Goal: Information Seeking & Learning: Learn about a topic

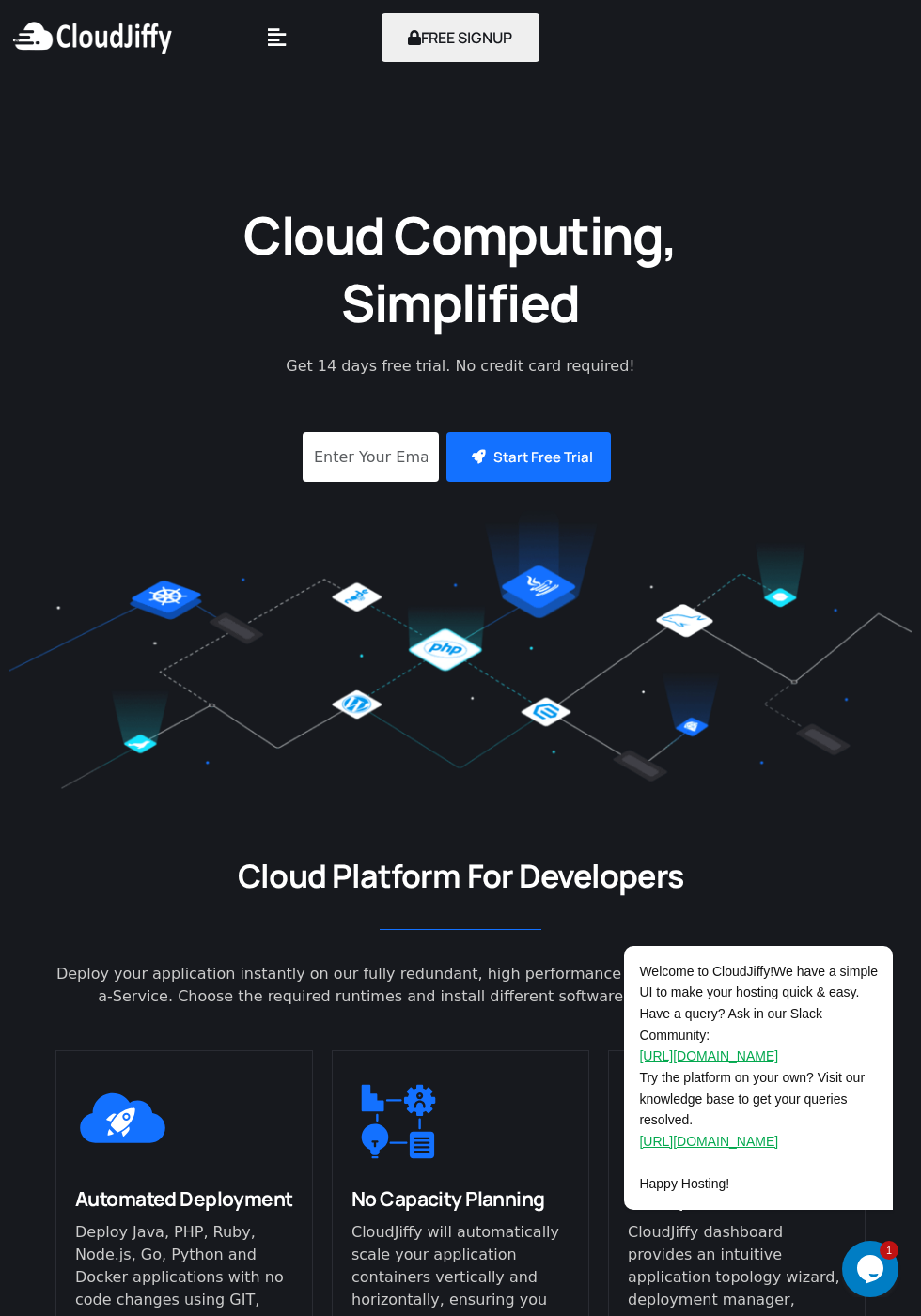
click at [286, 48] on icon at bounding box center [276, 37] width 18 height 20
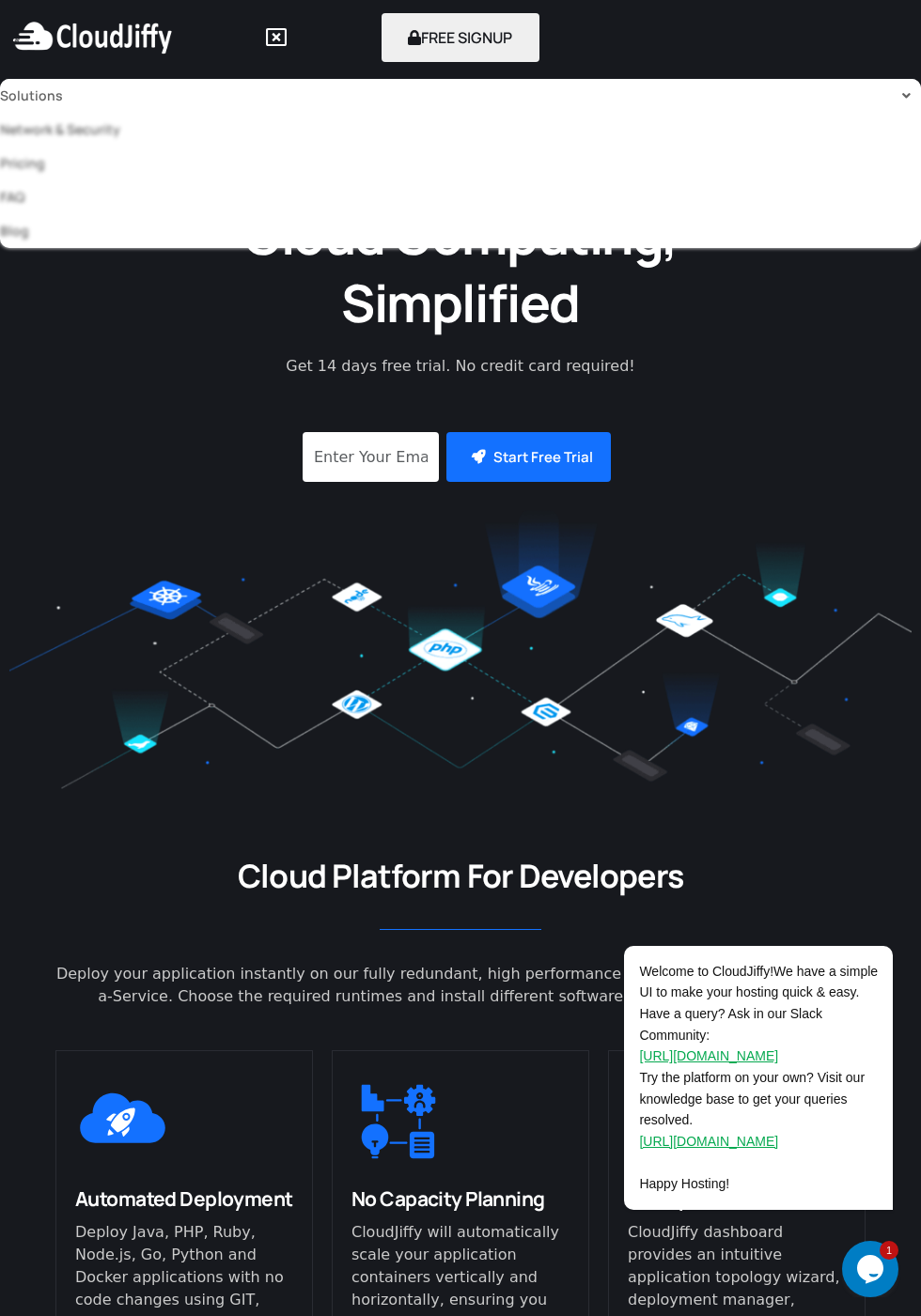
click at [37, 108] on link "Solutions" at bounding box center [460, 95] width 921 height 34
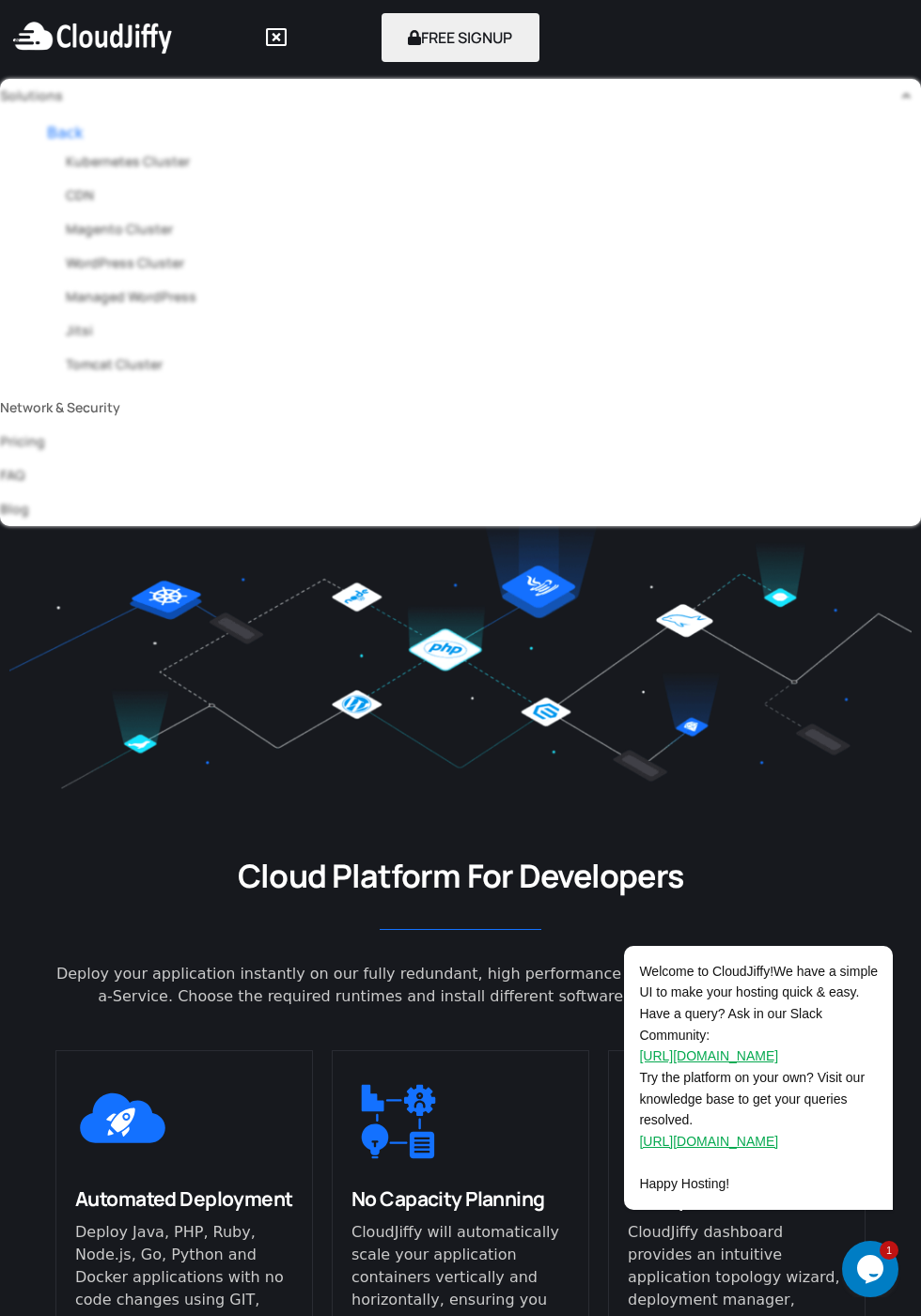
click at [69, 418] on link "Network & Security" at bounding box center [460, 407] width 921 height 34
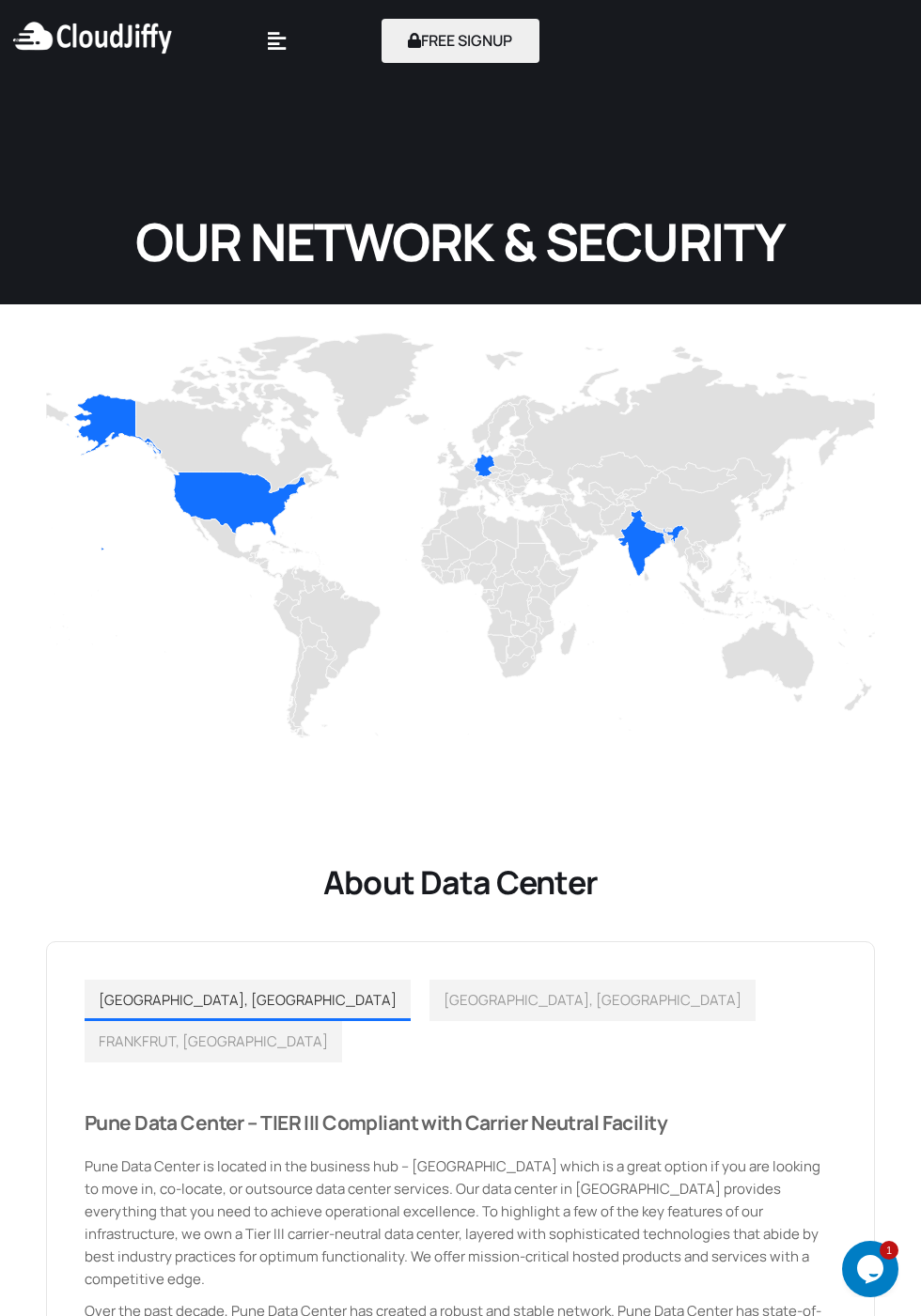
click at [286, 44] on icon at bounding box center [276, 40] width 18 height 20
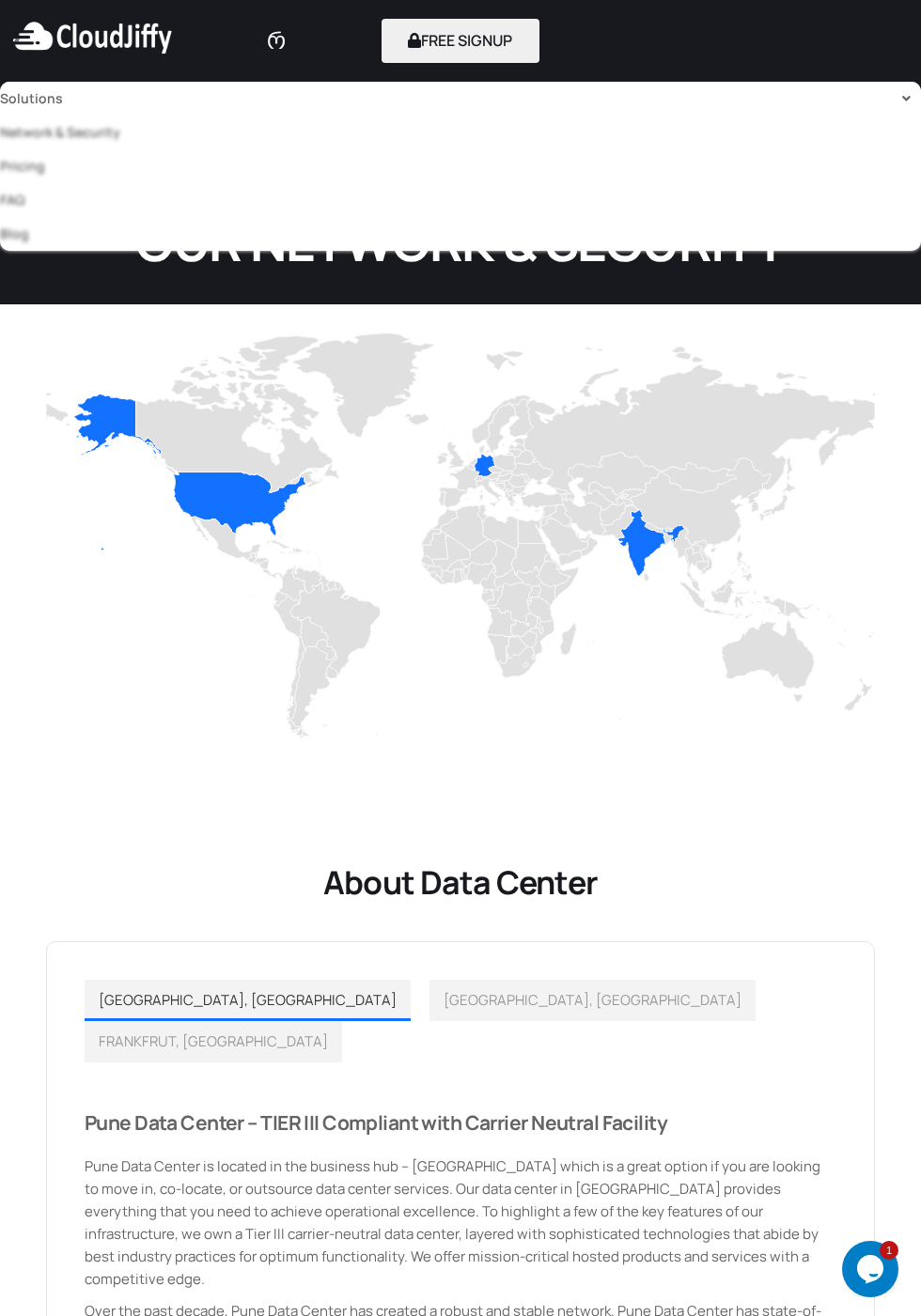
click at [34, 99] on link "Solutions" at bounding box center [460, 98] width 921 height 34
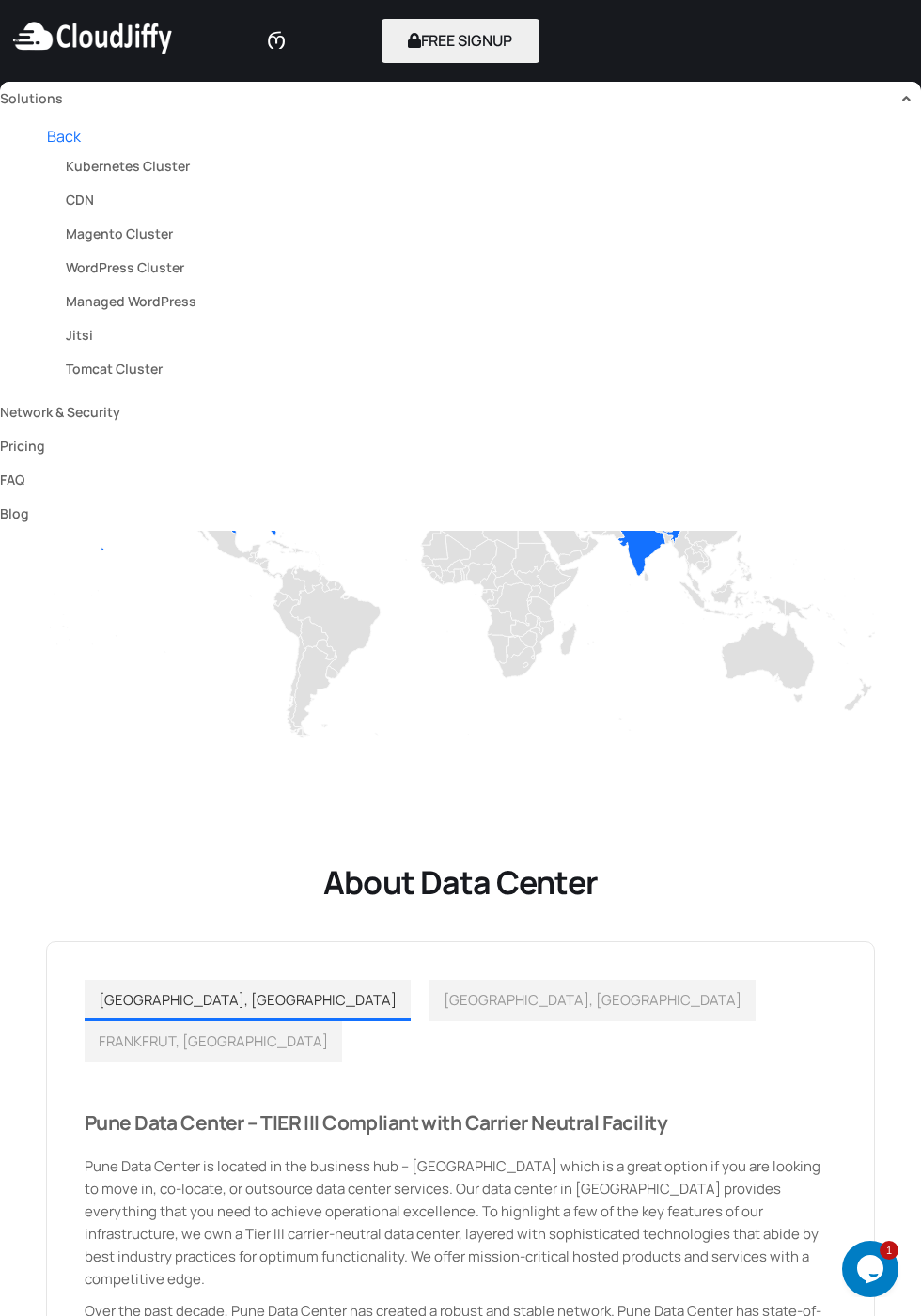
click at [525, 795] on div "About Data Center PUNE, INDIA LOS ANGELES, USA FRANKFRUT, GERMANY Pune Data Cen…" at bounding box center [460, 1146] width 921 height 756
click at [32, 464] on link "Pricing" at bounding box center [460, 445] width 921 height 34
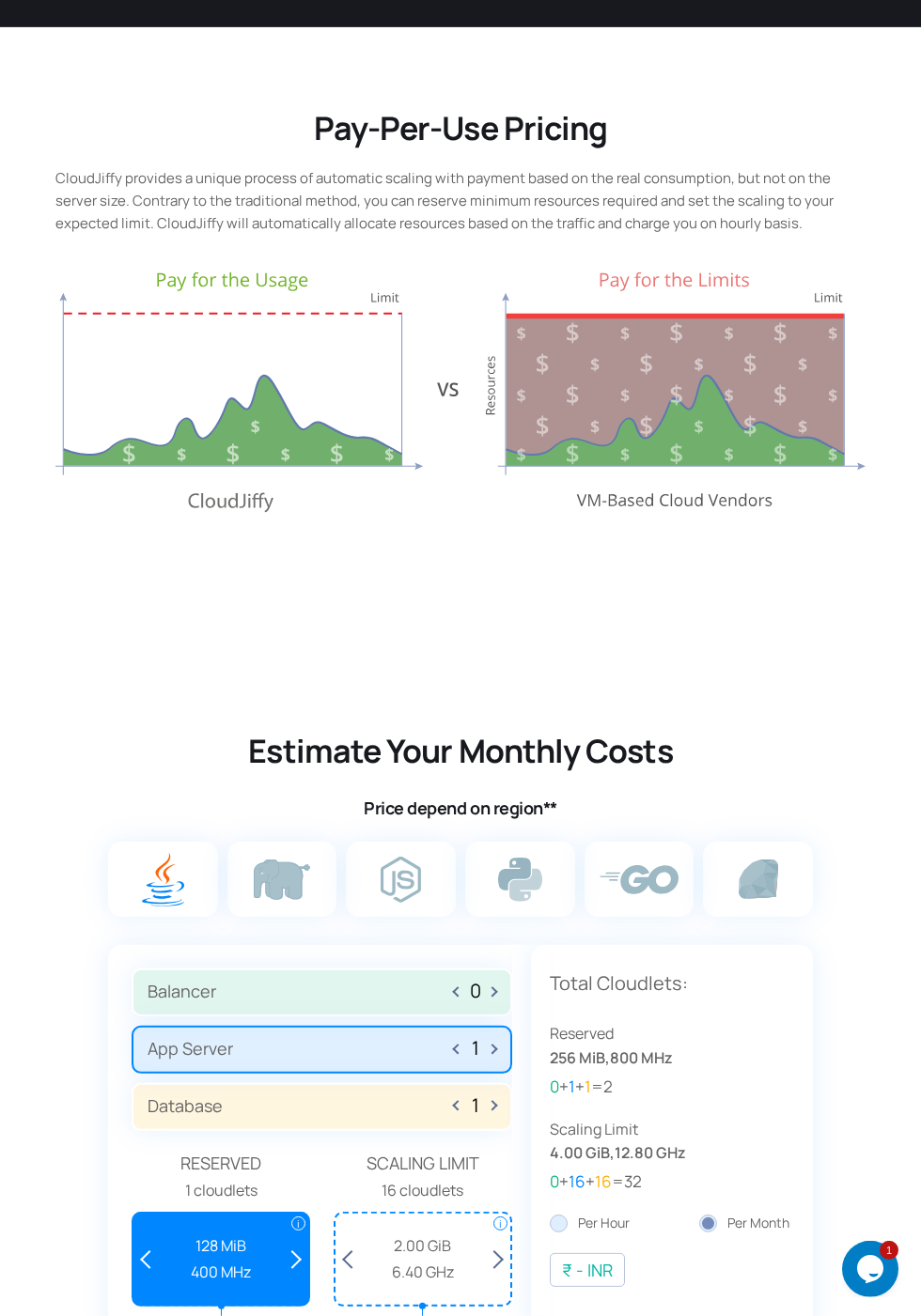
scroll to position [475, 0]
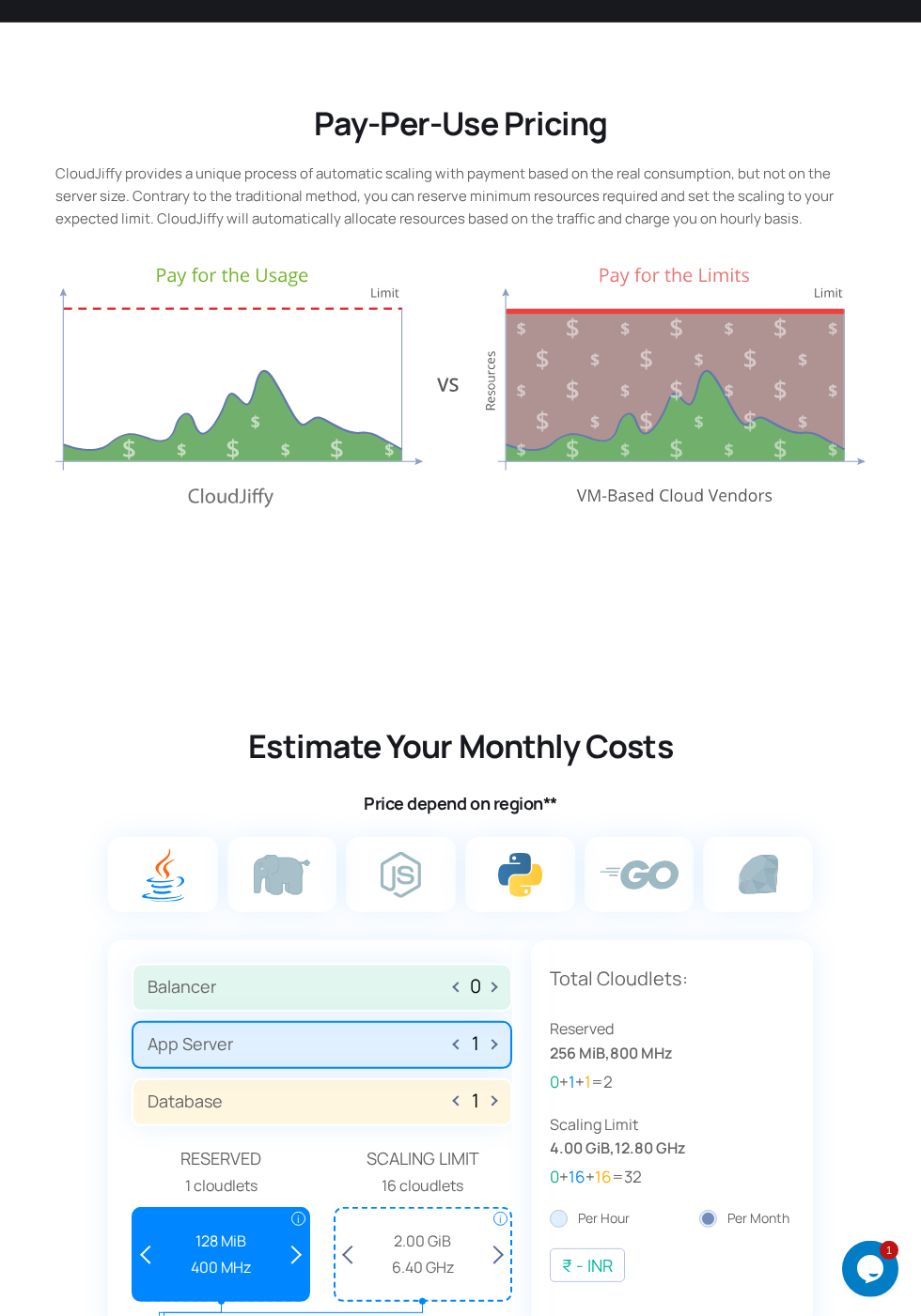
click at [515, 878] on img at bounding box center [521, 875] width 44 height 44
click at [0, 0] on input "radio" at bounding box center [0, 0] width 0 height 0
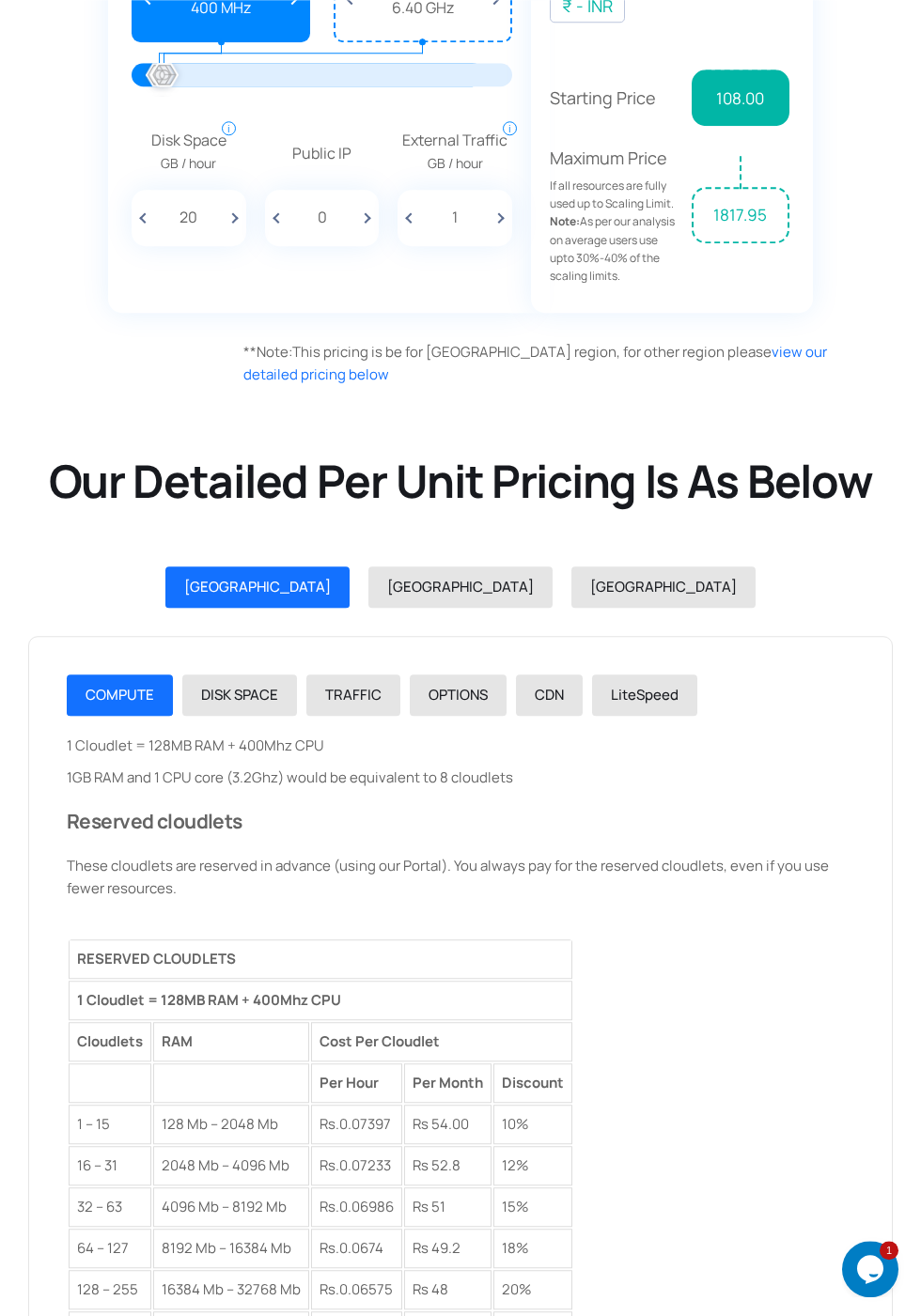
scroll to position [1738, 0]
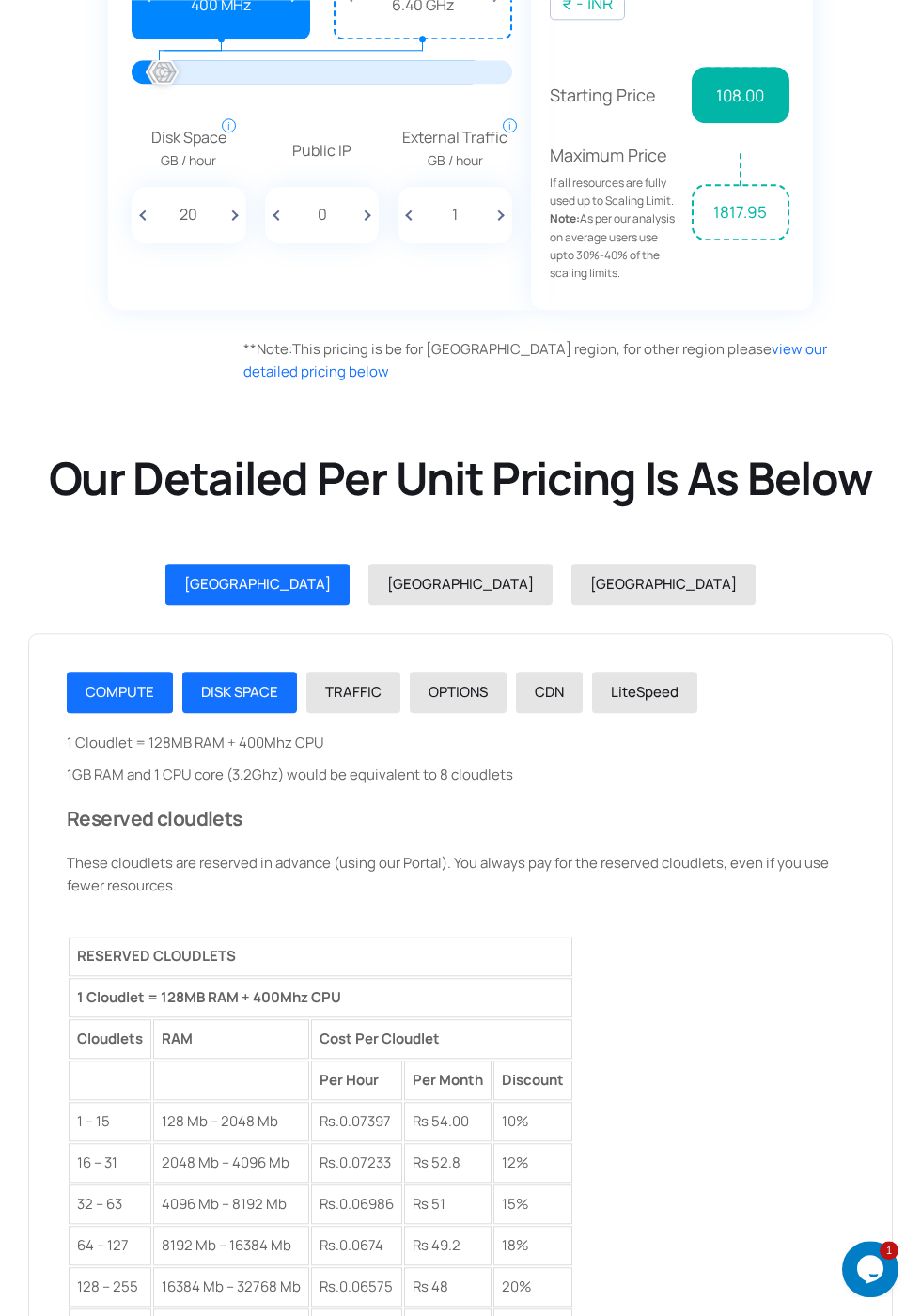
click at [240, 682] on span "DISK SPACE" at bounding box center [240, 692] width 77 height 20
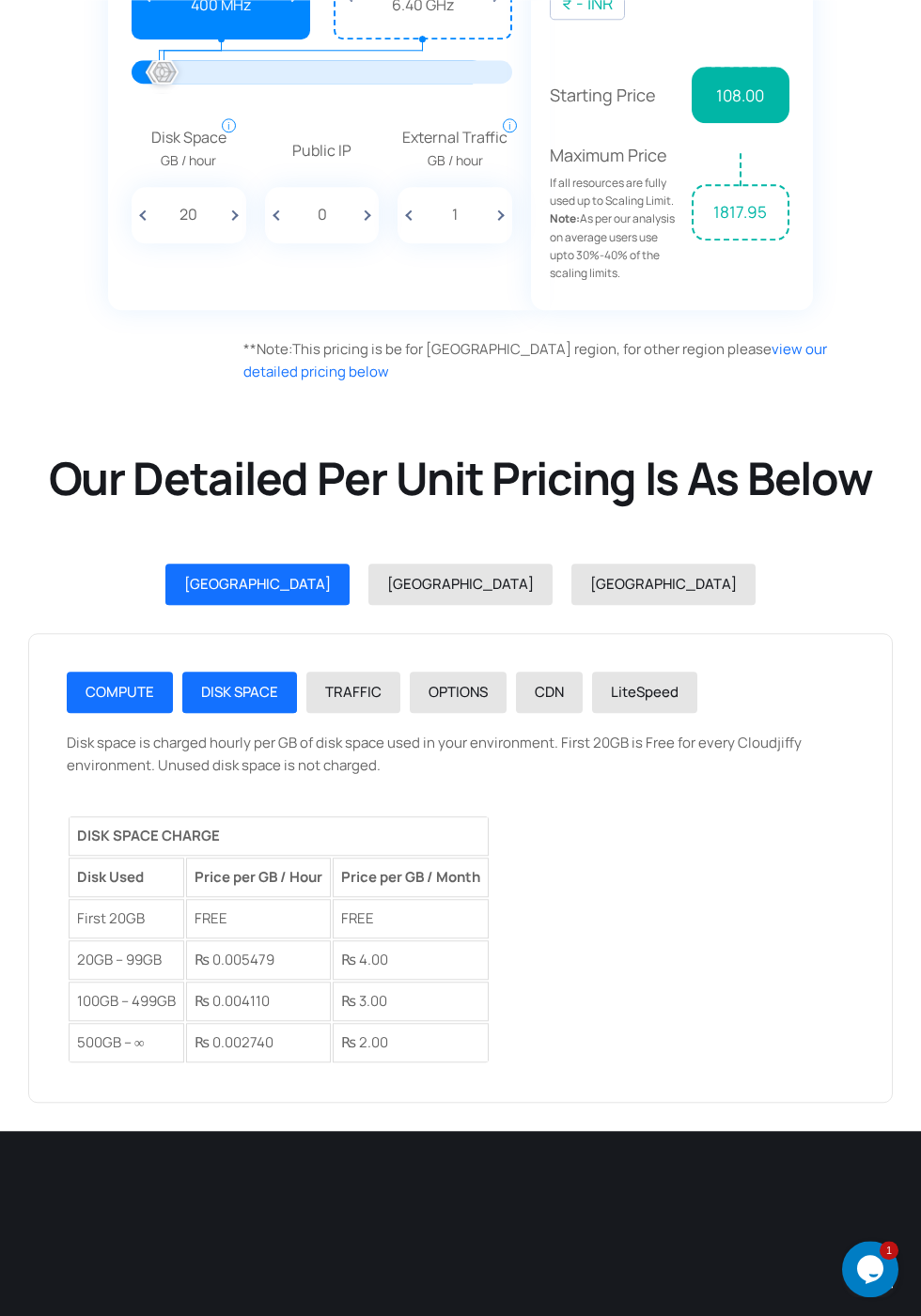
click at [108, 696] on span "COMPUTE" at bounding box center [119, 692] width 68 height 20
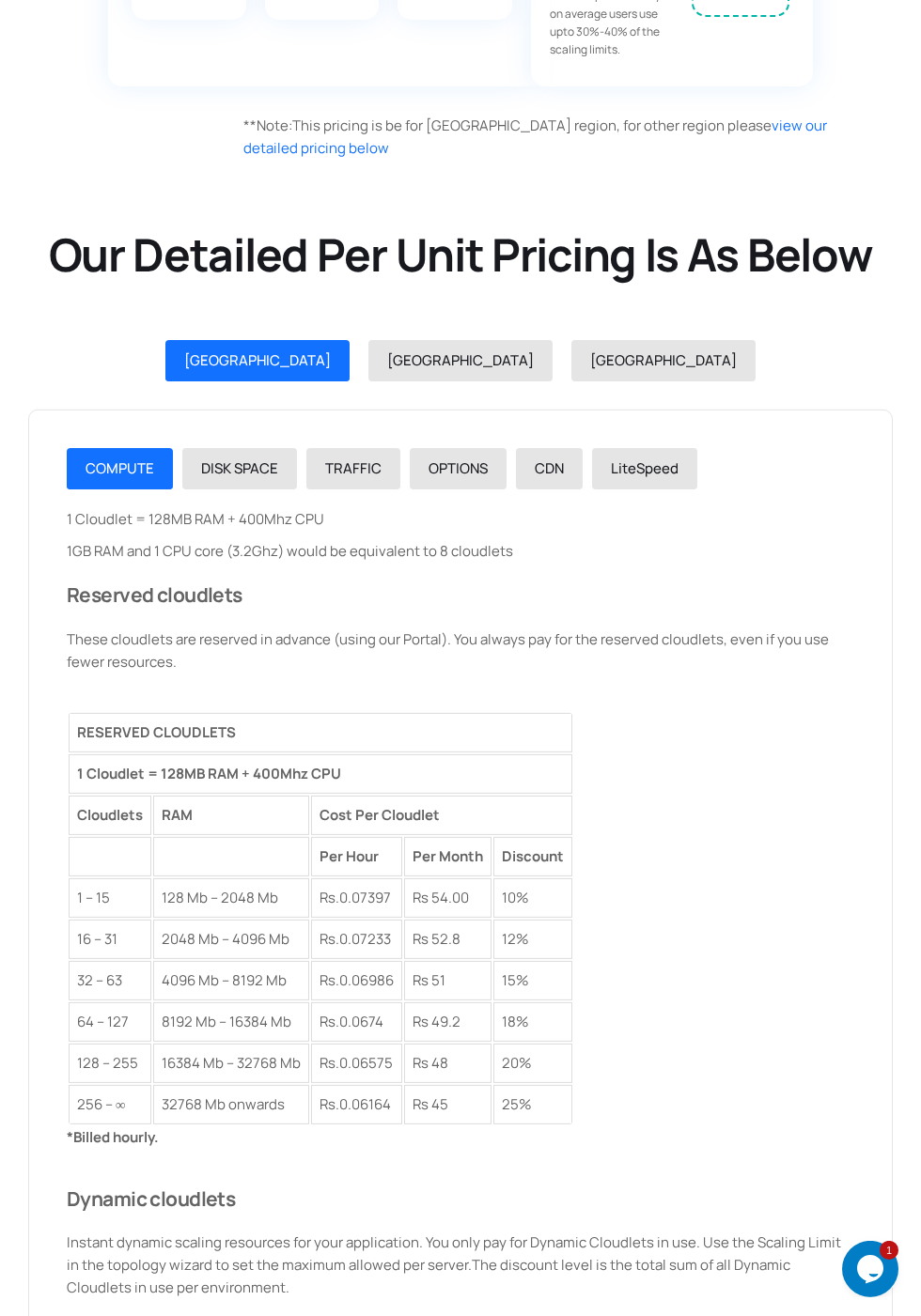
click at [684, 733] on div "1 Cloudlet = 128MB RAM + 400Mhz CPU 1GB RAM and 1 CPU core (3.2Ghz) would be eq…" at bounding box center [460, 817] width 788 height 618
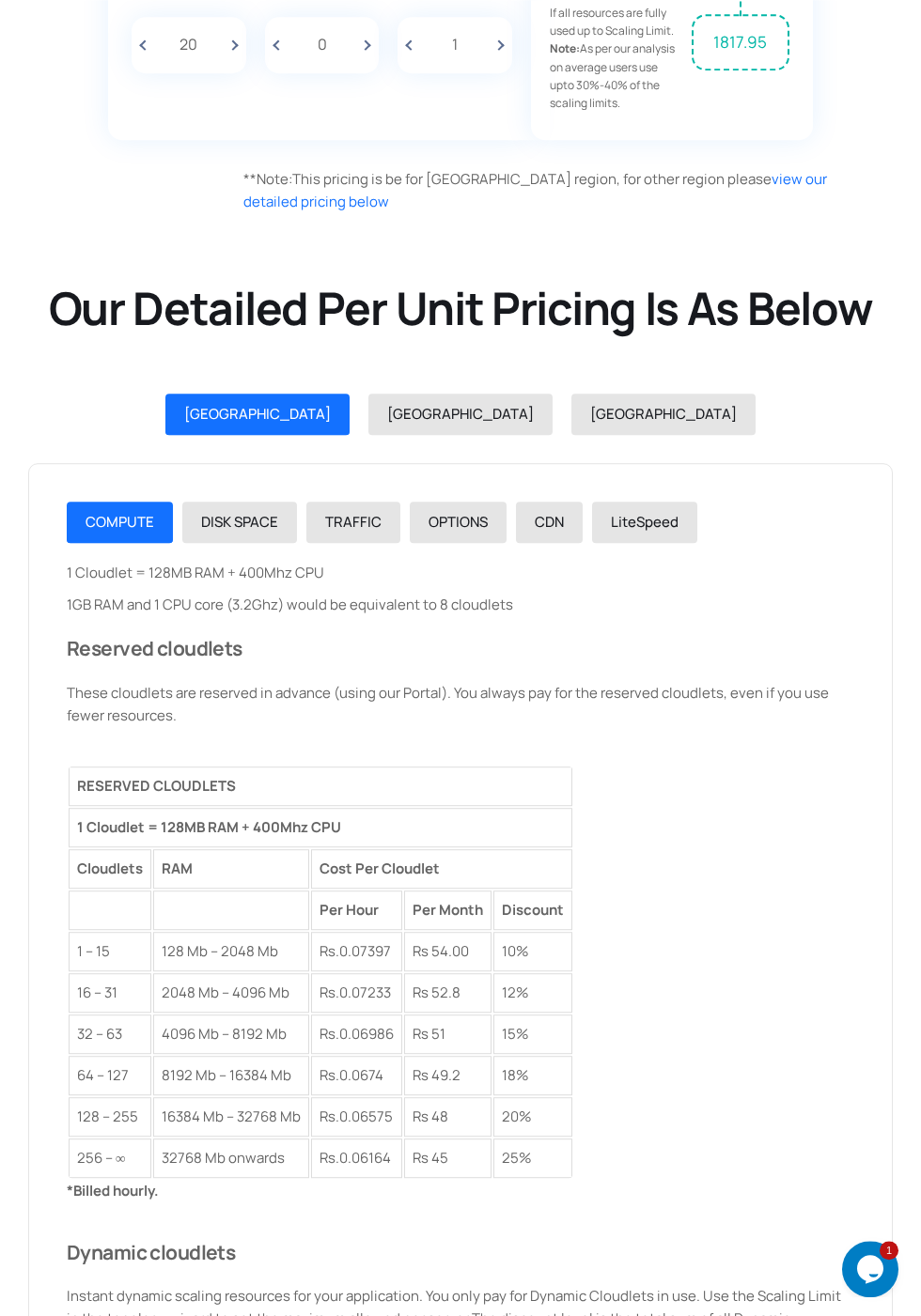
scroll to position [1916, 0]
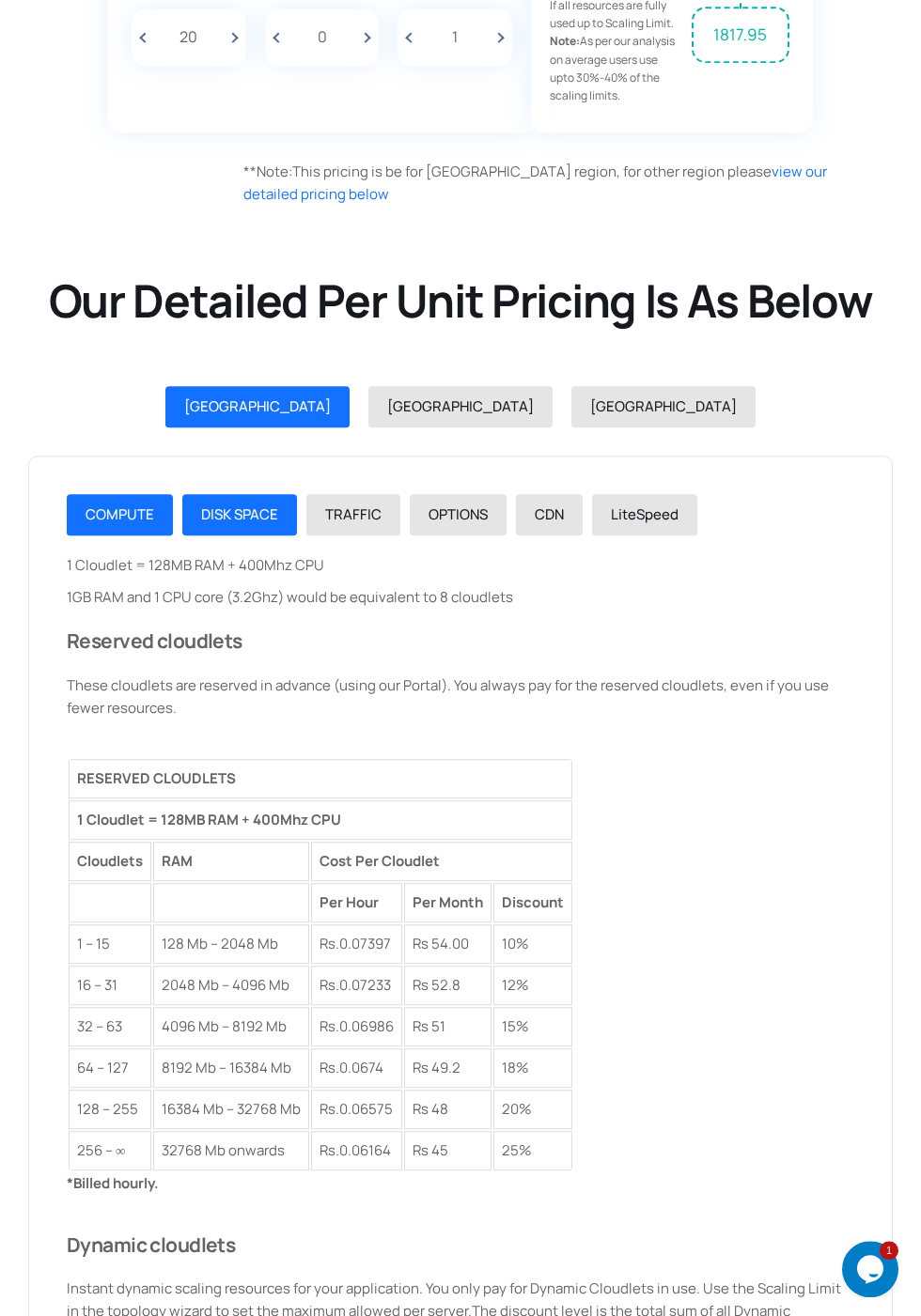
click at [229, 505] on span "DISK SPACE" at bounding box center [240, 515] width 77 height 20
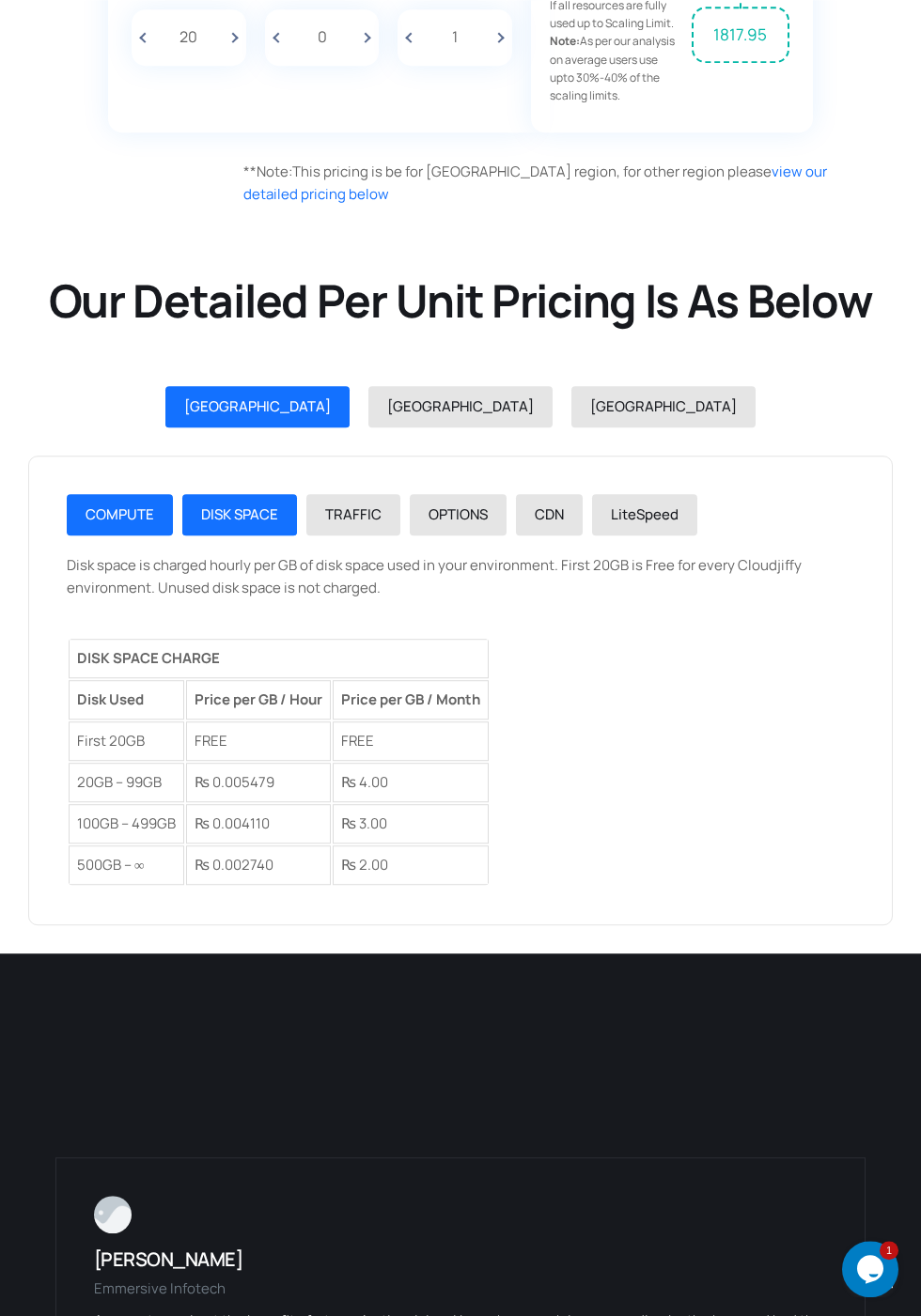
click at [95, 509] on span "COMPUTE" at bounding box center [119, 515] width 68 height 20
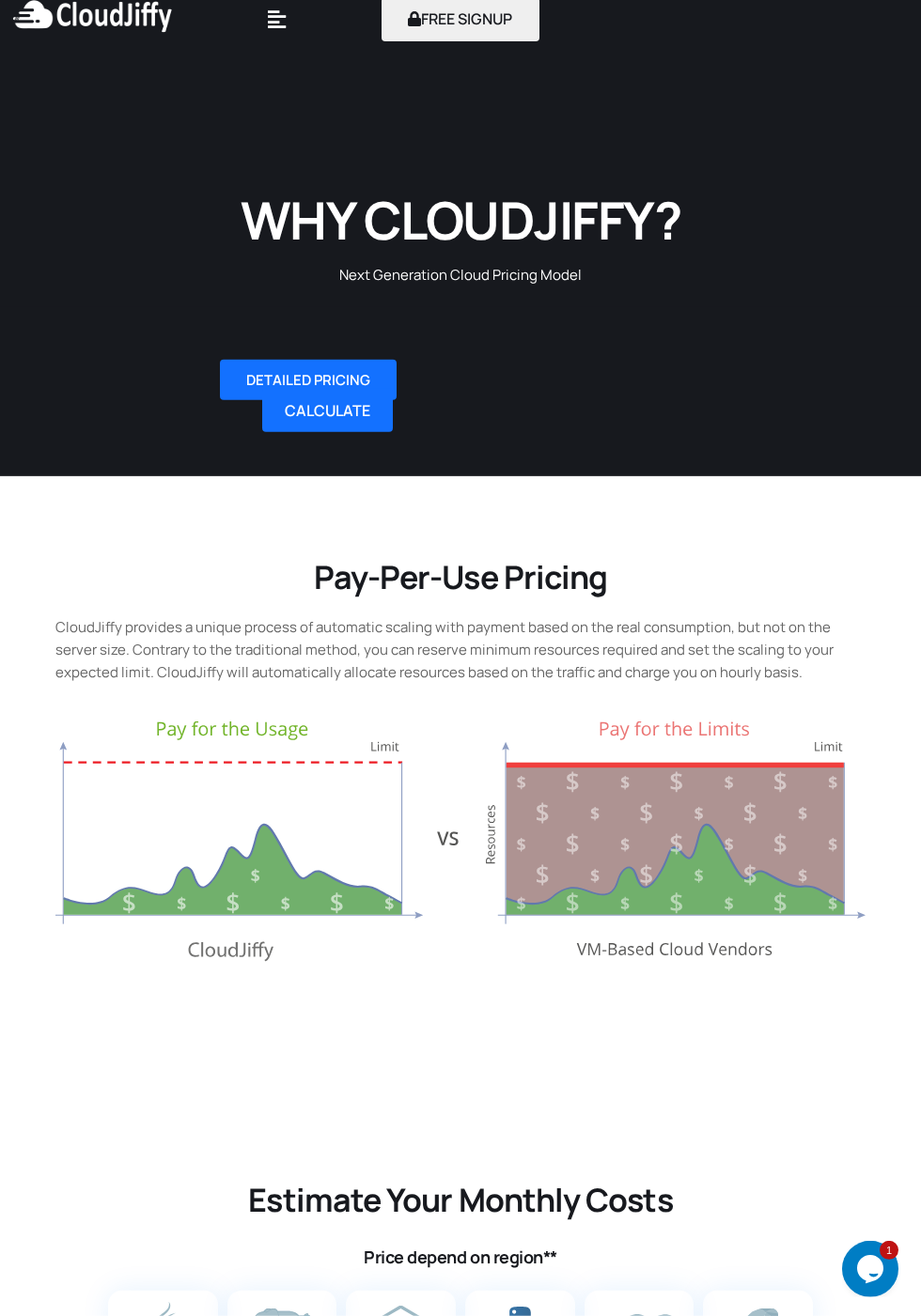
scroll to position [0, 0]
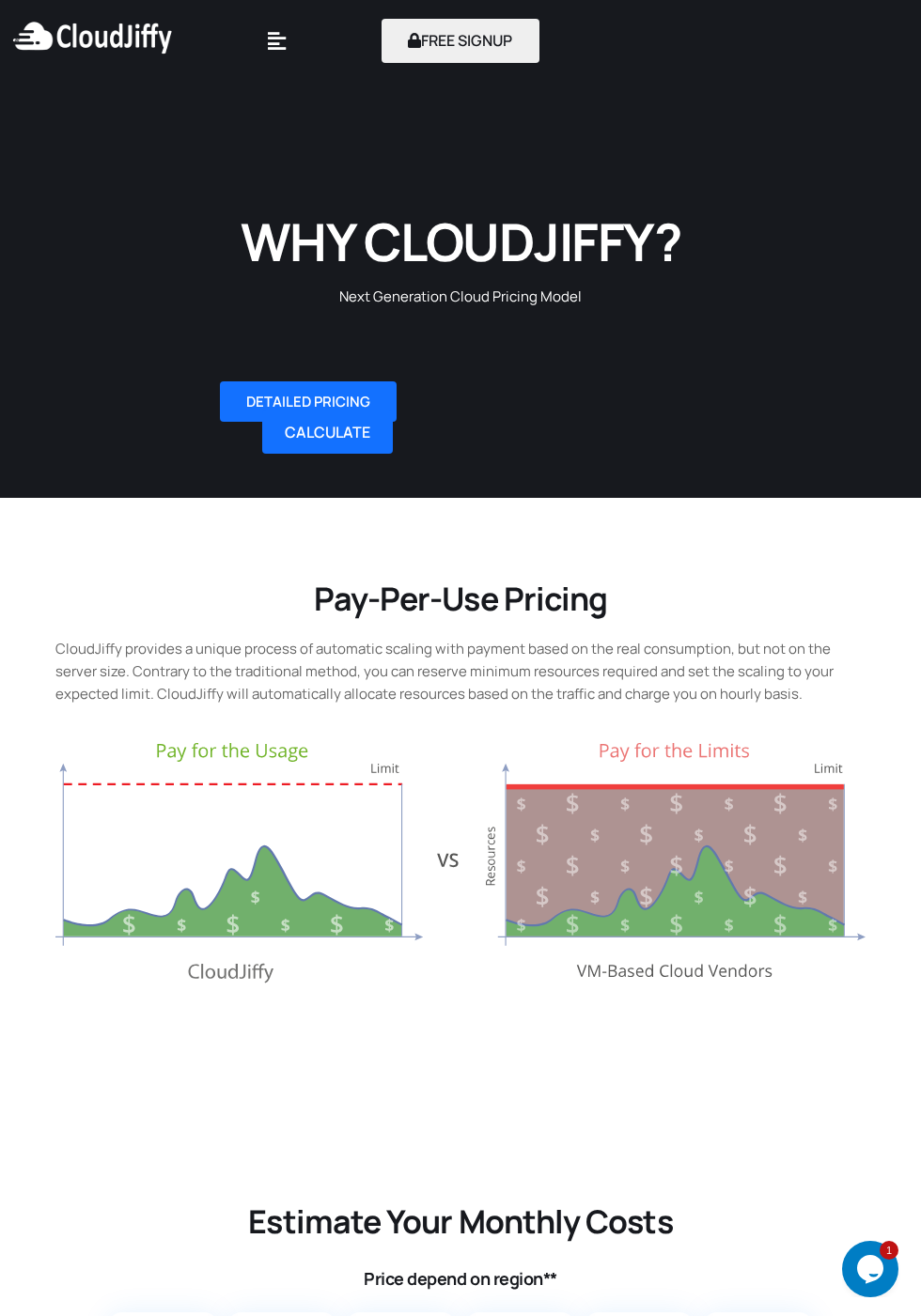
click at [274, 34] on icon at bounding box center [276, 40] width 18 height 20
click at [285, 34] on icon at bounding box center [276, 40] width 18 height 20
click at [286, 52] on icon at bounding box center [276, 40] width 18 height 20
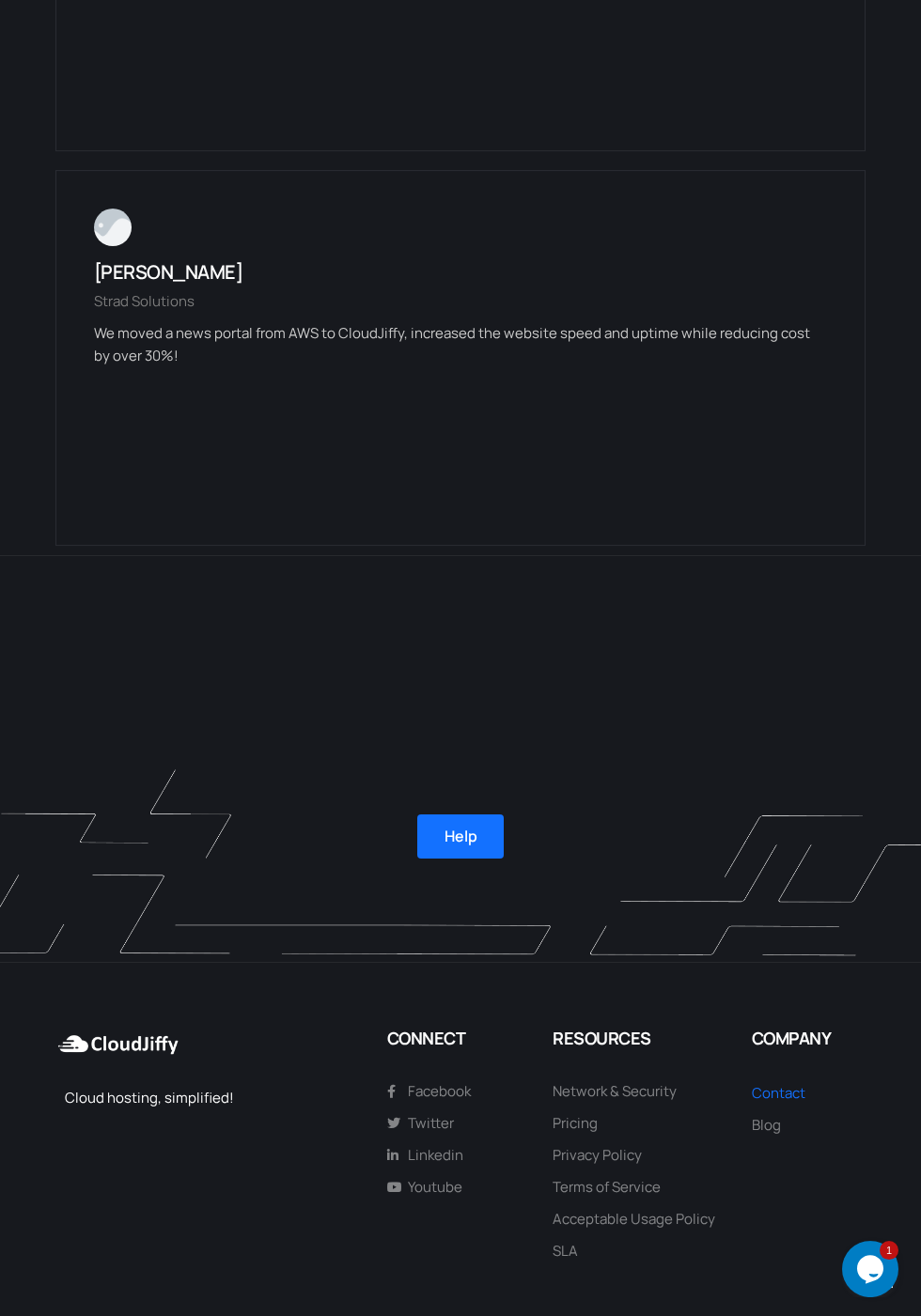
scroll to position [4633, 0]
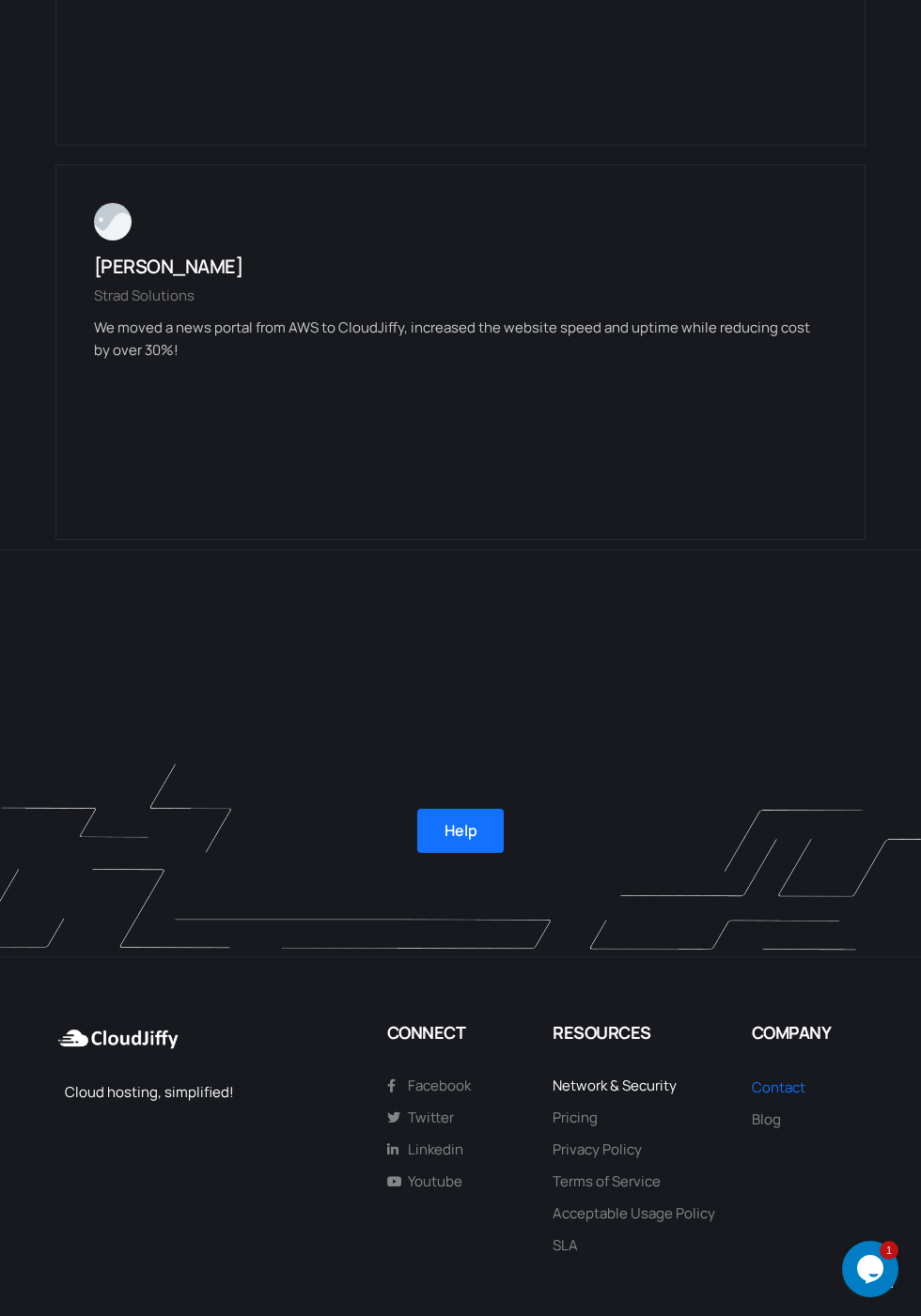
click at [648, 1086] on span "Network & Security" at bounding box center [614, 1085] width 124 height 22
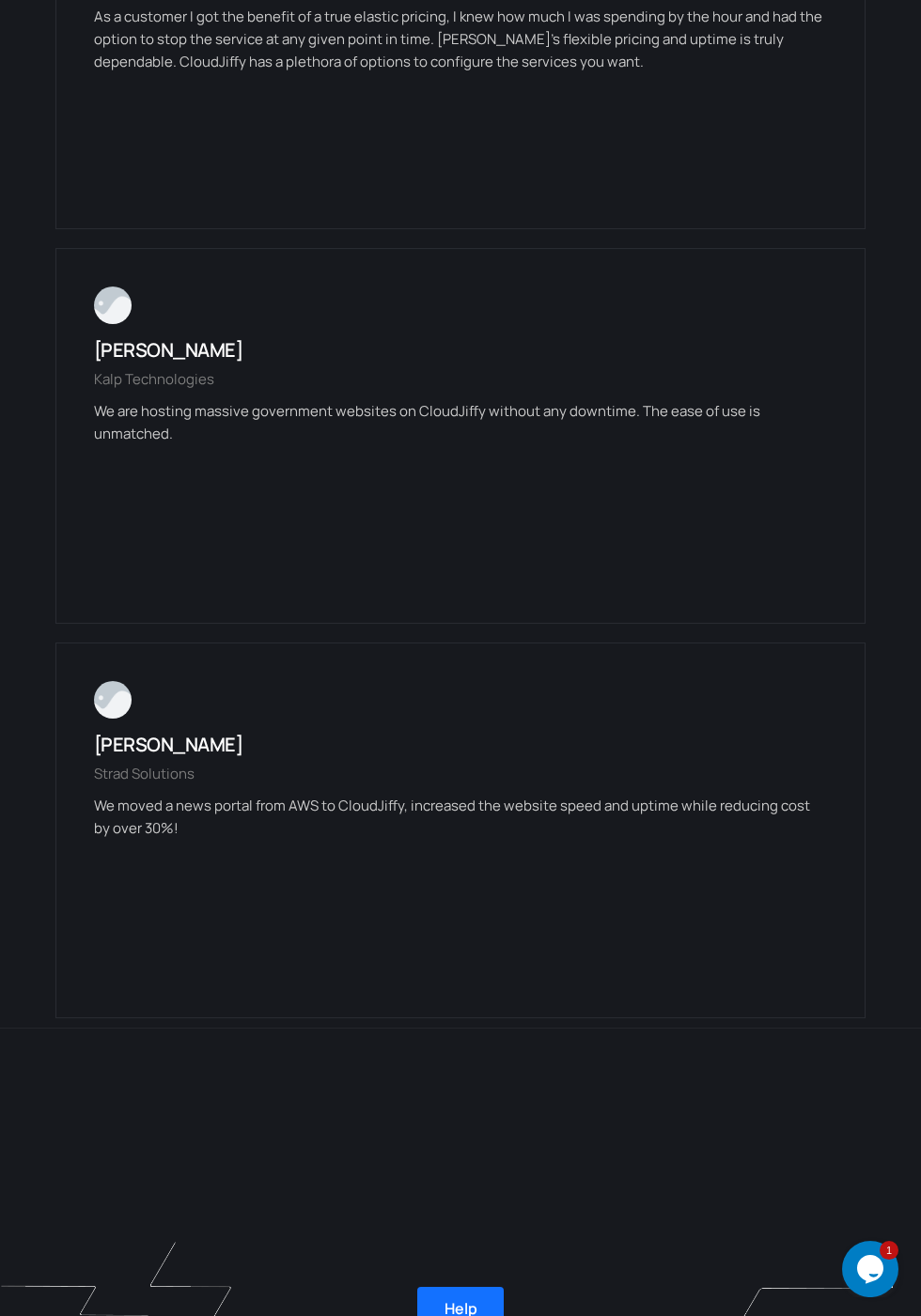
scroll to position [4154, 0]
